Goal: Task Accomplishment & Management: Complete application form

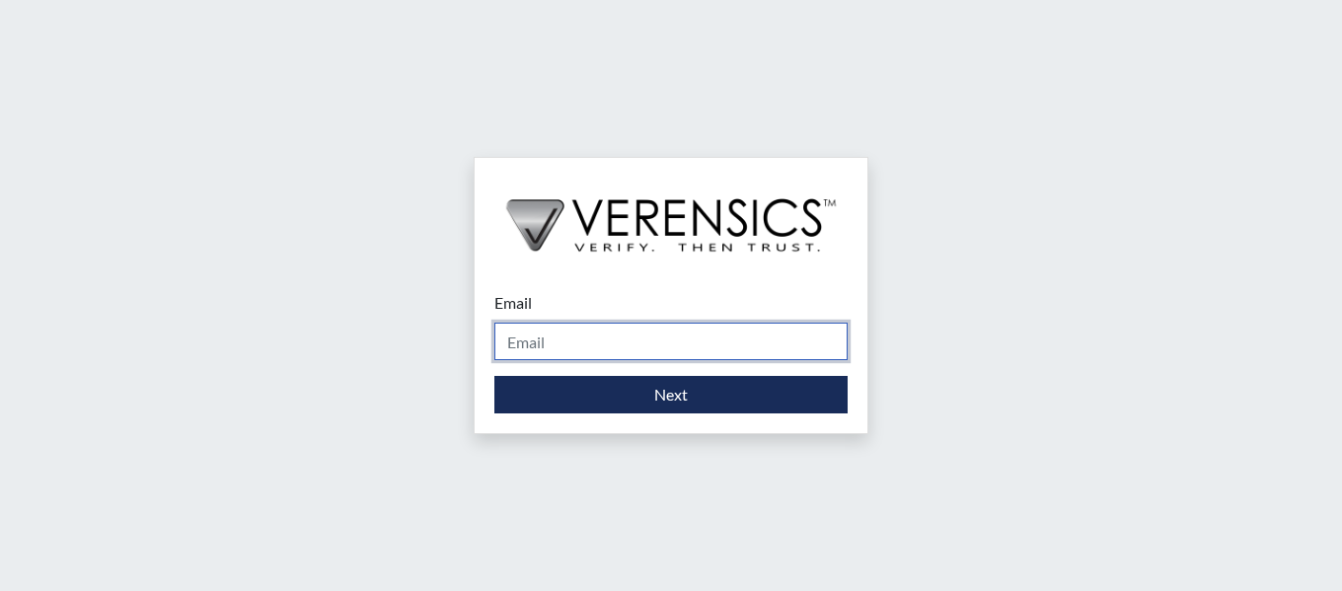
drag, startPoint x: 0, startPoint y: 0, endPoint x: 778, endPoint y: 351, distance: 853.3
click at [778, 351] on input "Email" at bounding box center [670, 341] width 353 height 37
type input "[PERSON_NAME][EMAIL_ADDRESS][PERSON_NAME][DOMAIN_NAME]"
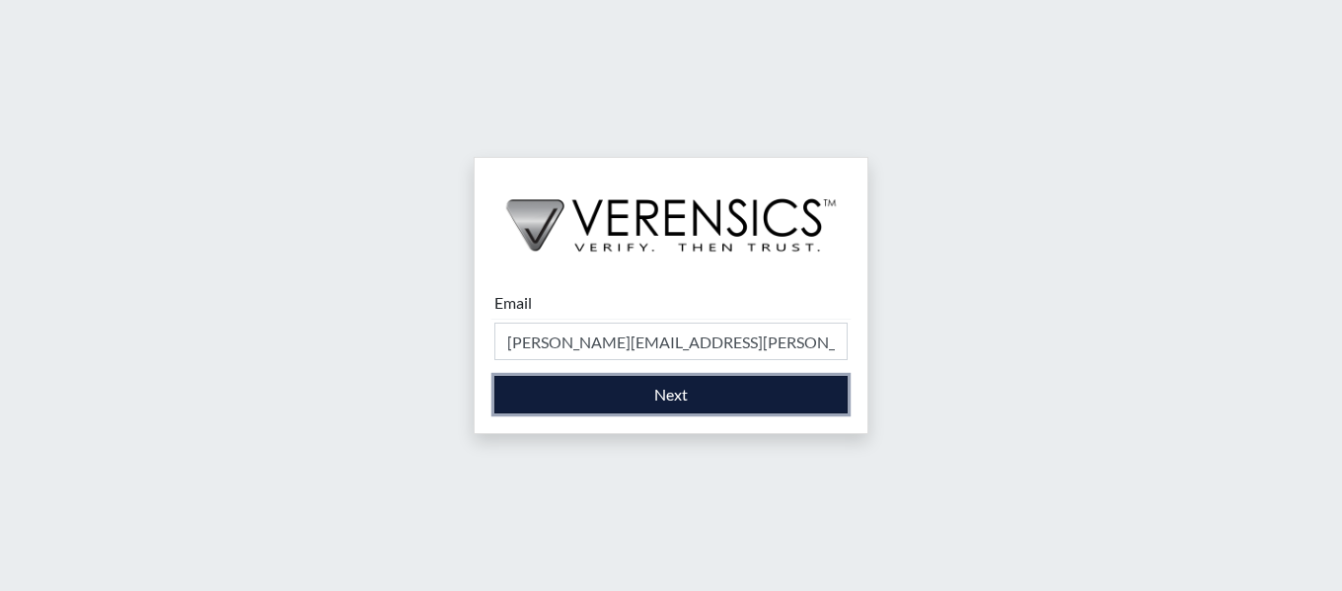
click at [754, 400] on button "Next" at bounding box center [670, 394] width 353 height 37
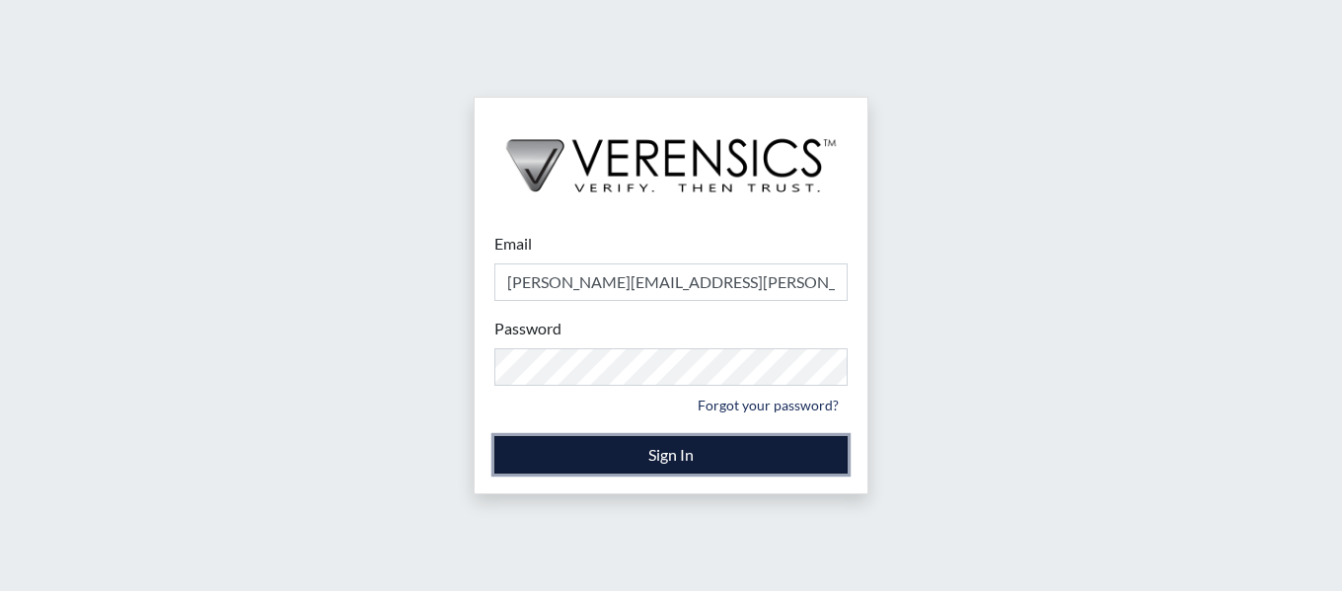
click at [720, 460] on button "Sign In" at bounding box center [670, 454] width 353 height 37
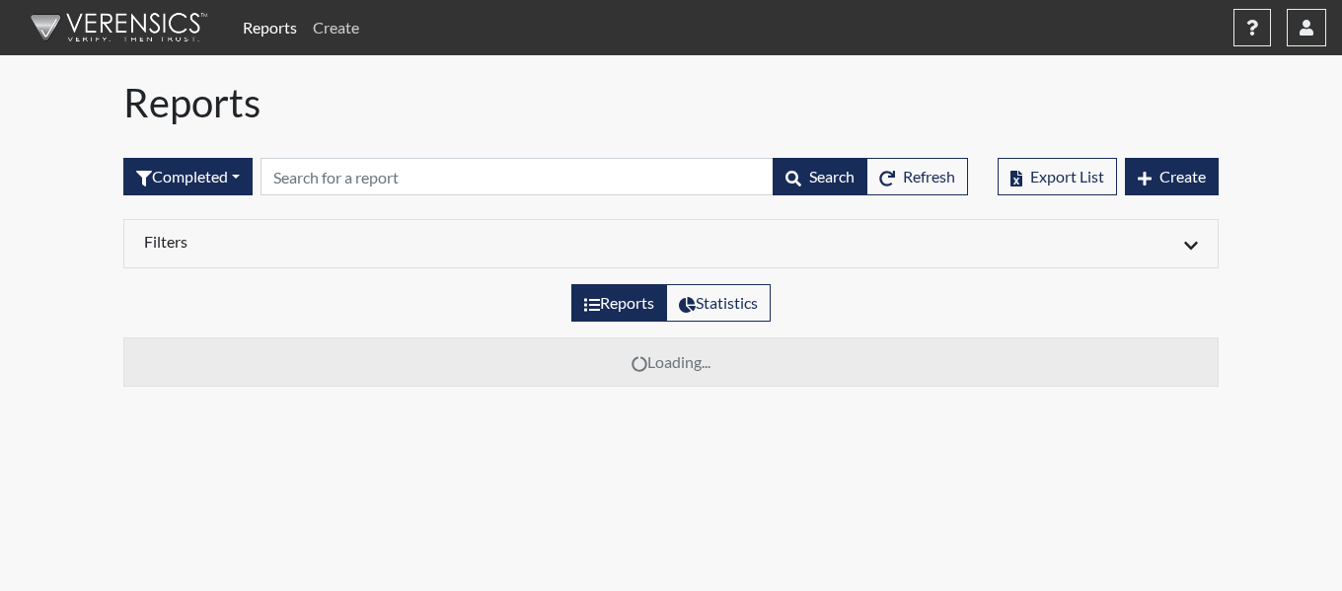
click at [349, 30] on link "Create" at bounding box center [336, 27] width 62 height 39
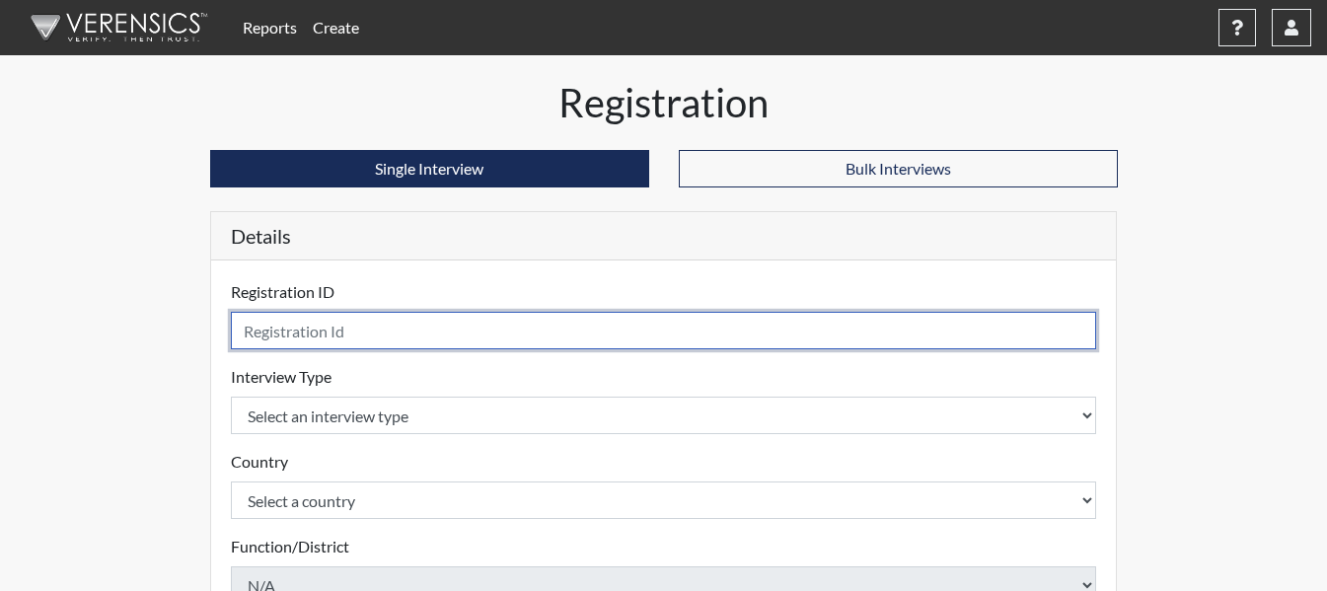
click at [384, 337] on input "text" at bounding box center [664, 330] width 866 height 37
type input "DDS4949"
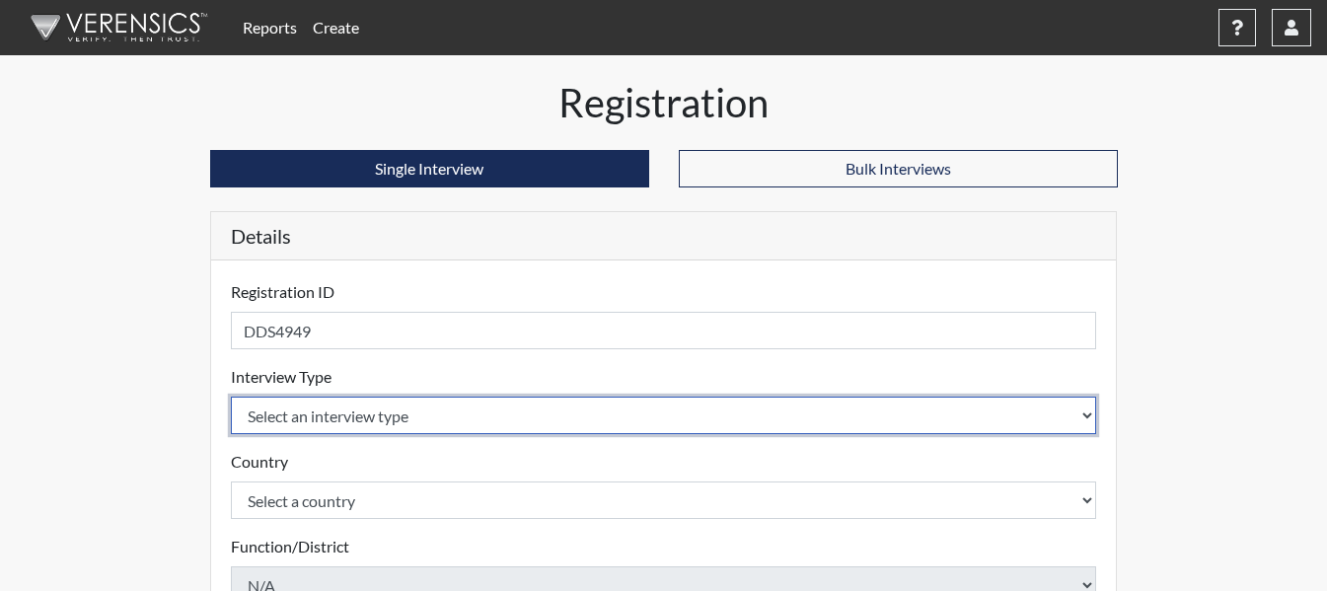
click at [440, 410] on select "Select an interview type Corrections Pre-Employment" at bounding box center [664, 415] width 866 height 37
select select "ff733e93-e1bf-11ea-9c9f-0eff0cf7eb8f"
click at [231, 397] on select "Select an interview type Corrections Pre-Employment" at bounding box center [664, 415] width 866 height 37
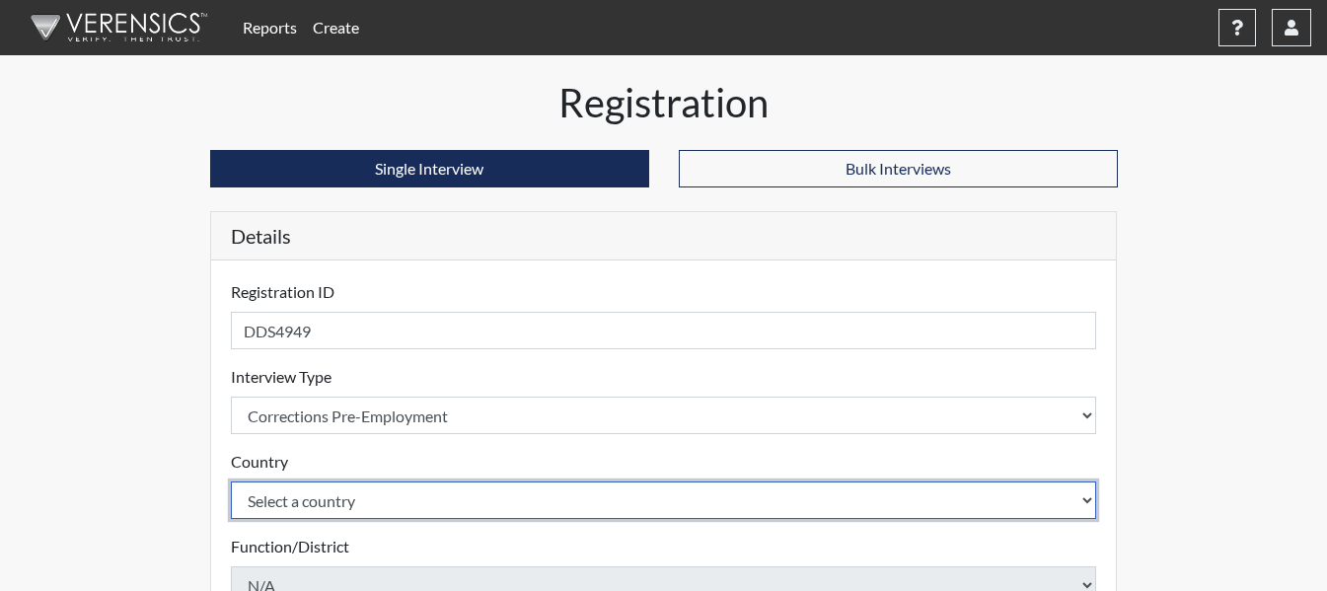
click at [437, 504] on select "Select a country [GEOGRAPHIC_DATA] [GEOGRAPHIC_DATA]" at bounding box center [664, 500] width 866 height 37
select select "united-states-of-[GEOGRAPHIC_DATA]"
click at [231, 482] on select "Select a country [GEOGRAPHIC_DATA] [GEOGRAPHIC_DATA]" at bounding box center [664, 500] width 866 height 37
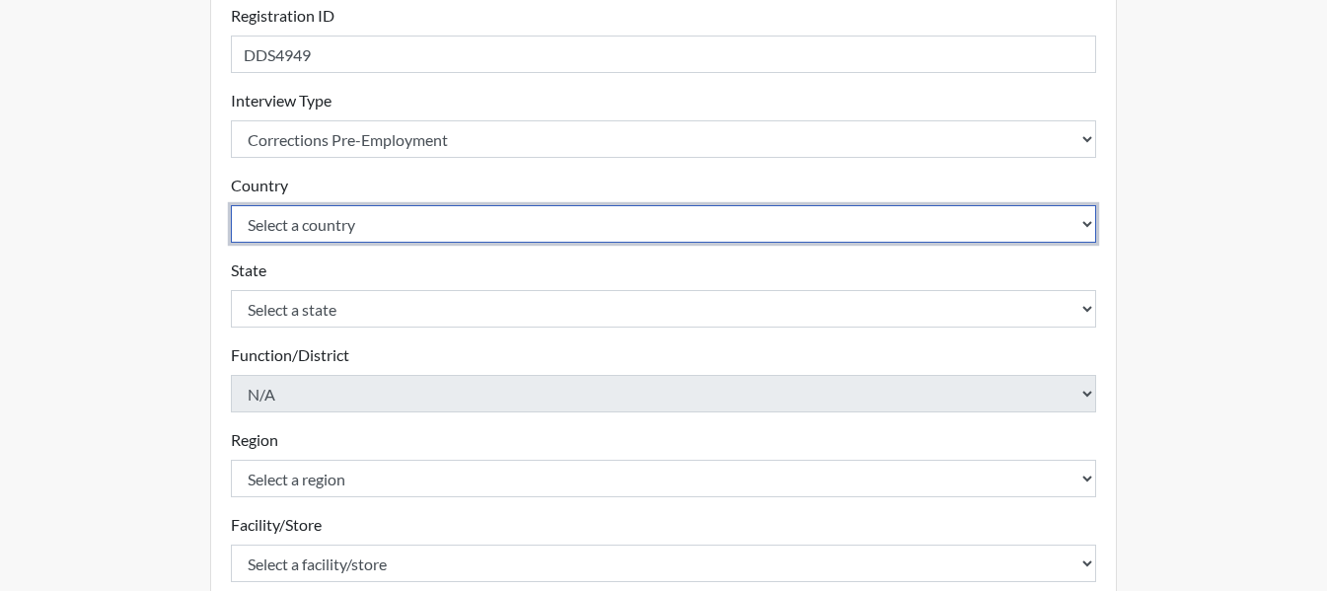
scroll to position [296, 0]
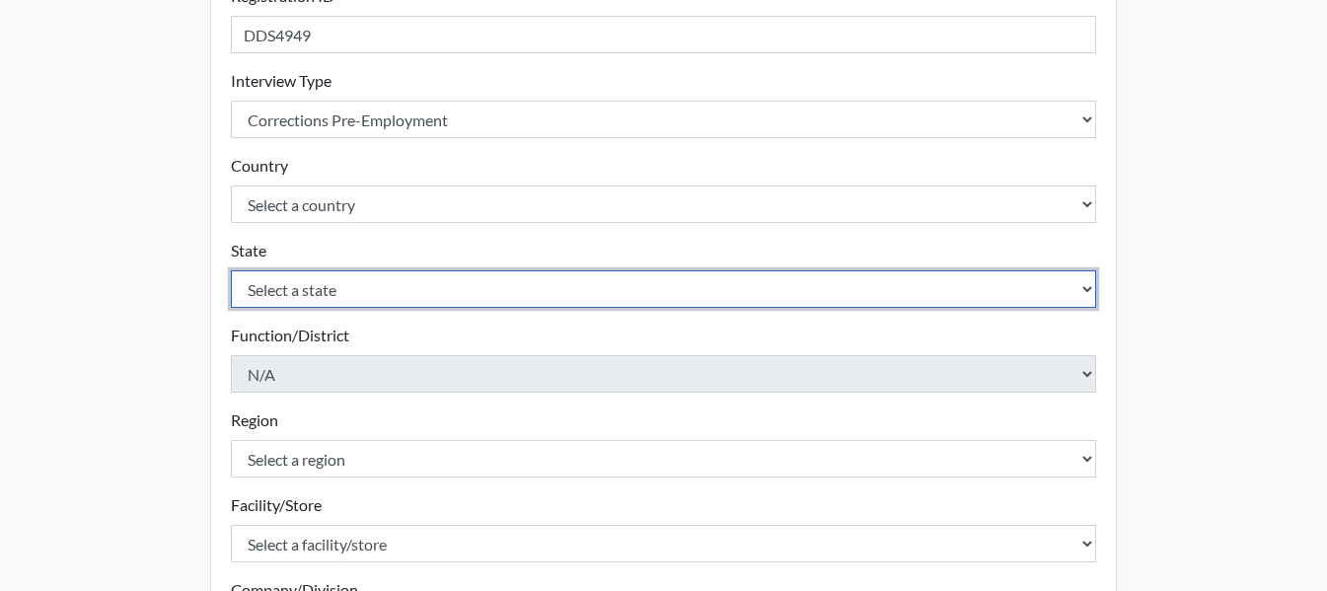
click at [538, 290] on select "Select a state [US_STATE] [US_STATE] [US_STATE] [US_STATE] [US_STATE] [US_STATE…" at bounding box center [664, 288] width 866 height 37
select select "GA"
click at [231, 270] on select "Select a state [US_STATE] [US_STATE] [US_STATE] [US_STATE] [US_STATE] [US_STATE…" at bounding box center [664, 288] width 866 height 37
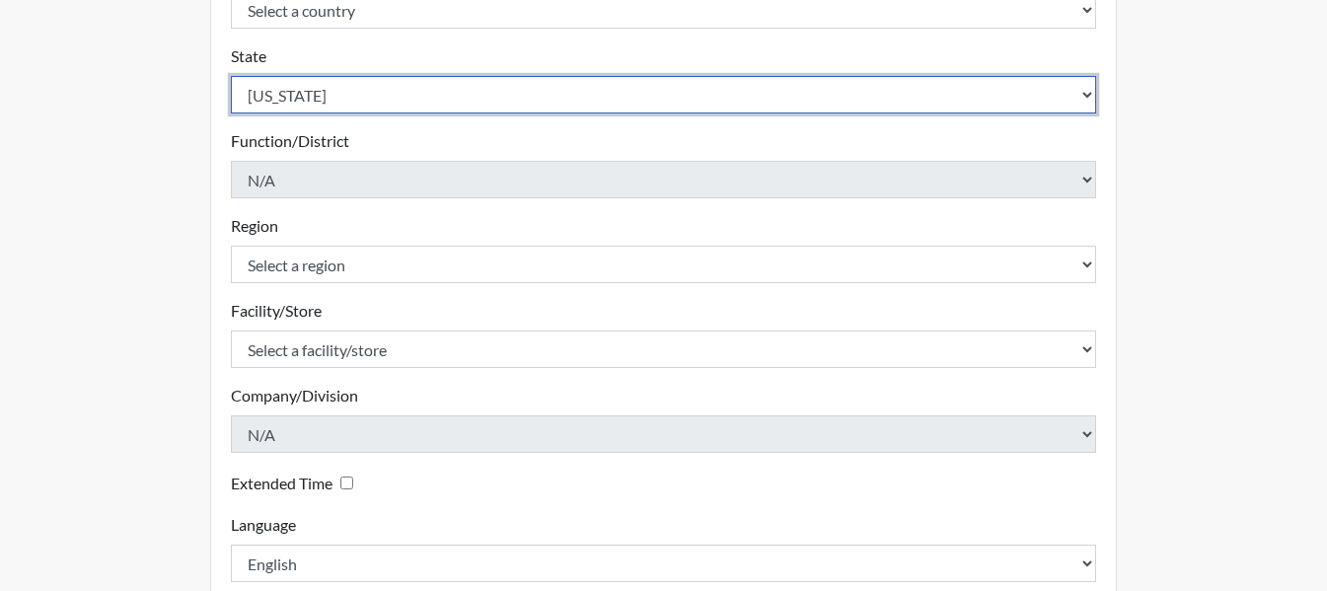
scroll to position [493, 0]
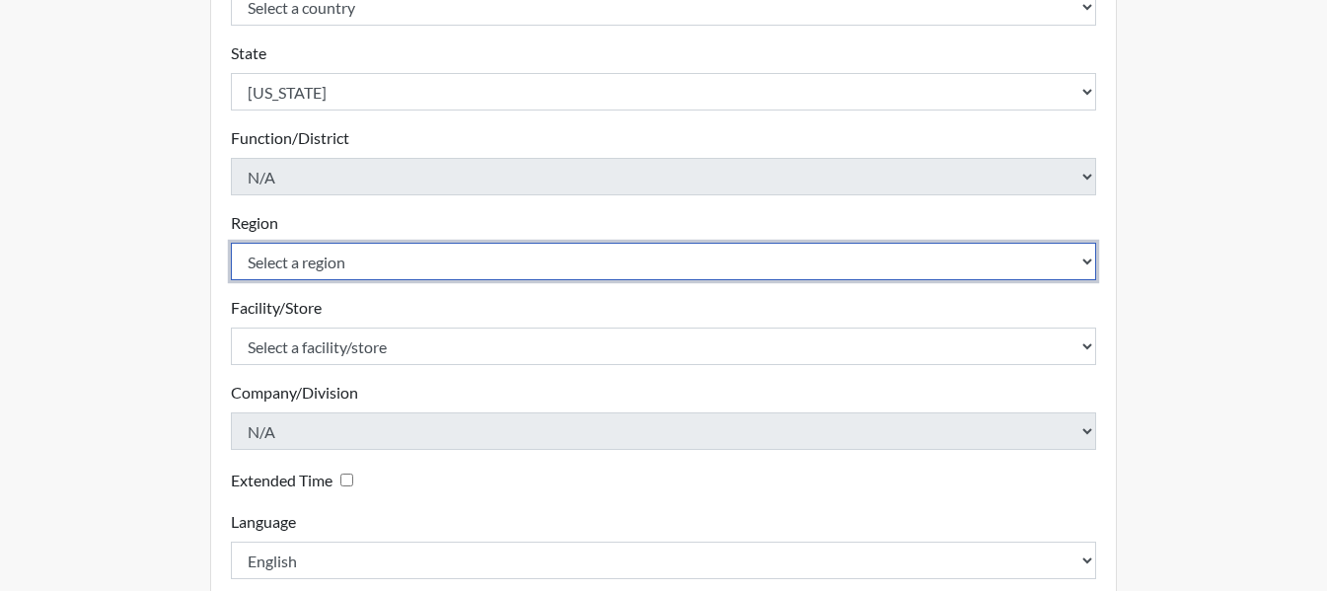
click at [592, 262] on select "Select a region [GEOGRAPHIC_DATA]" at bounding box center [664, 261] width 866 height 37
select select "743fb50d-a618-40f0-9631-f2ad6878b8a9"
click at [231, 243] on select "Select a region [GEOGRAPHIC_DATA]" at bounding box center [664, 261] width 866 height 37
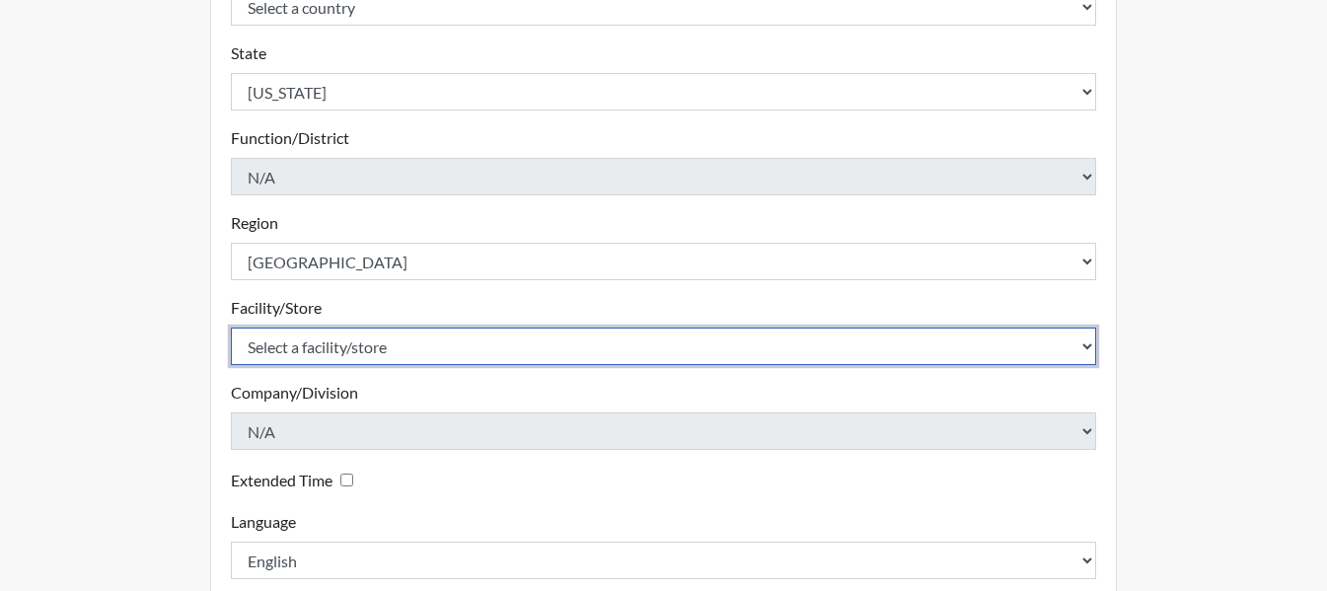
click at [608, 340] on select "Select a facility/store Treutlen PDC" at bounding box center [664, 346] width 866 height 37
select select "04ffa620-10f3-4a0c-a44a-f5e8e6573a78"
click at [231, 328] on select "Select a facility/store Treutlen PDC" at bounding box center [664, 346] width 866 height 37
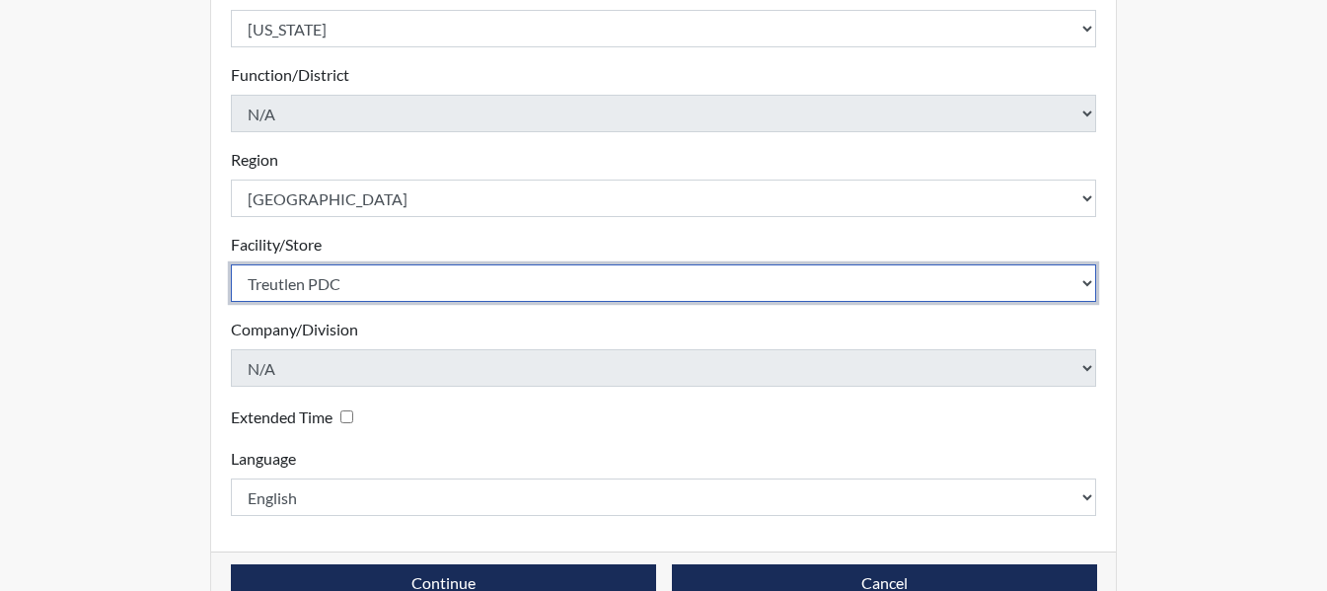
scroll to position [604, 0]
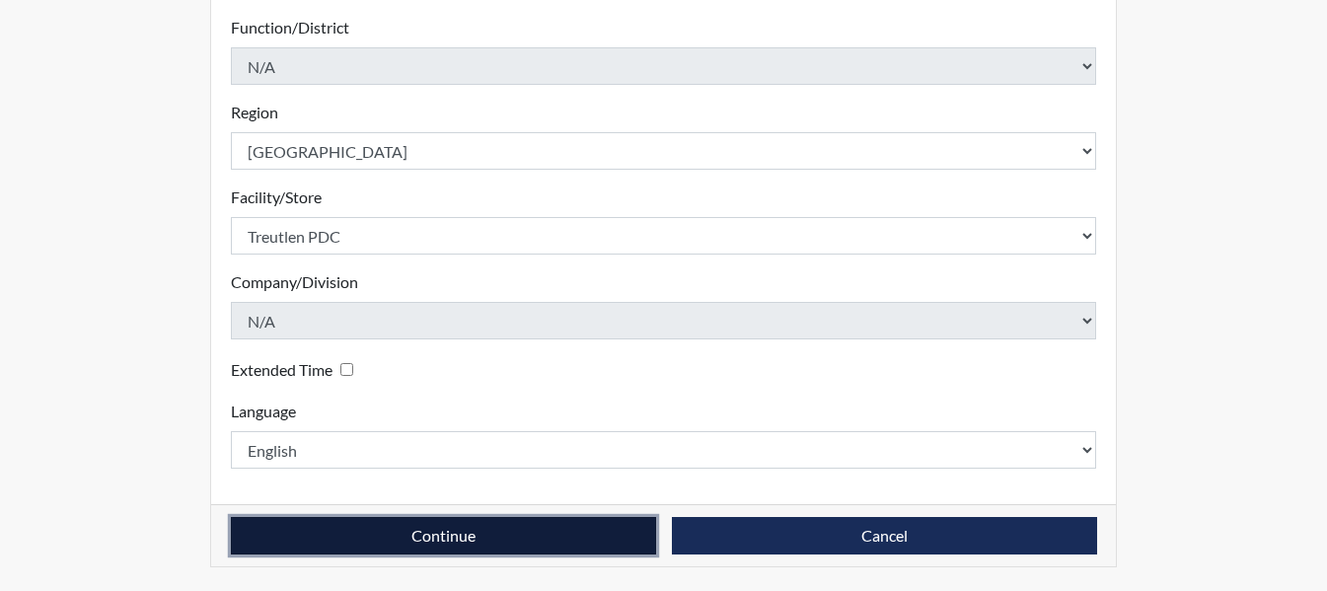
click at [431, 531] on button "Continue" at bounding box center [443, 535] width 425 height 37
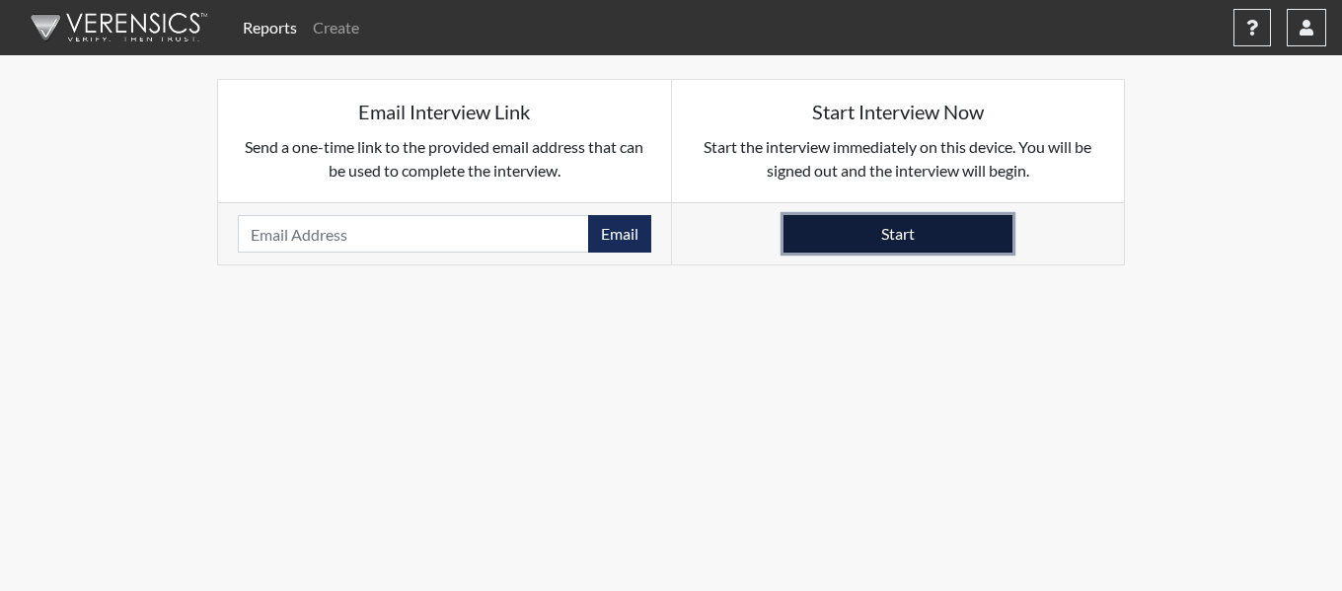
click at [919, 238] on button "Start" at bounding box center [898, 233] width 229 height 37
